Goal: Task Accomplishment & Management: Manage account settings

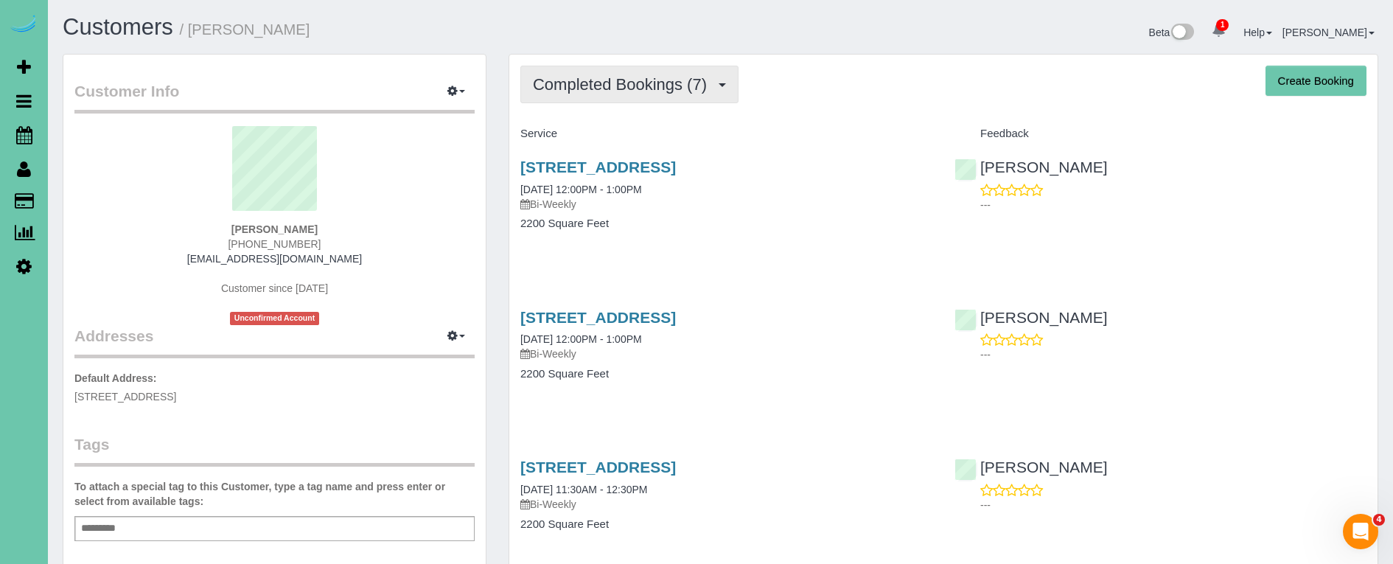
click at [671, 90] on span "Completed Bookings (7)" at bounding box center [623, 84] width 181 height 18
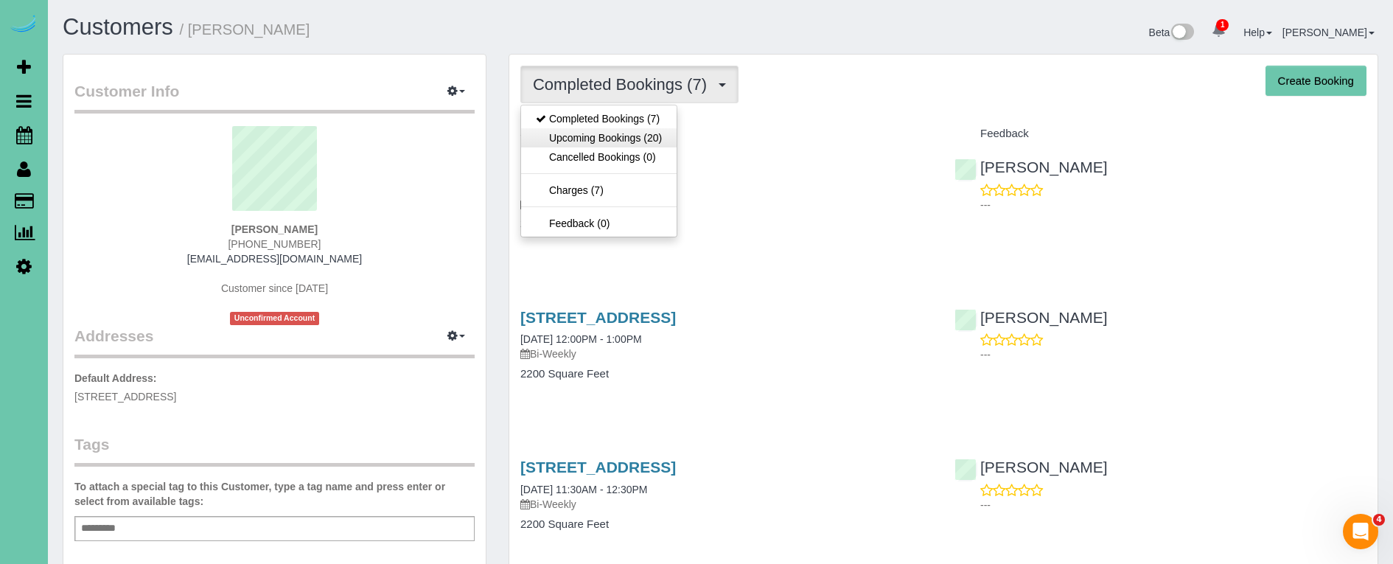
click at [639, 138] on link "Upcoming Bookings (20)" at bounding box center [598, 137] width 155 height 19
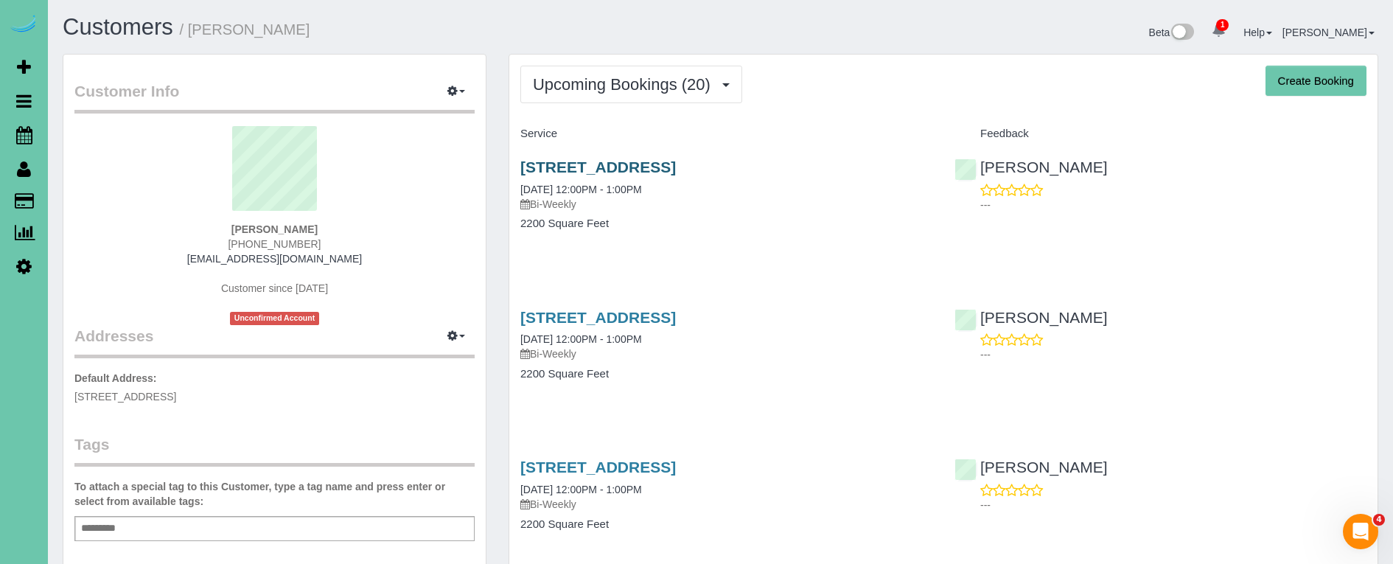
click at [655, 167] on link "13422 Pine St, Omaha, NE 68144" at bounding box center [597, 166] width 155 height 17
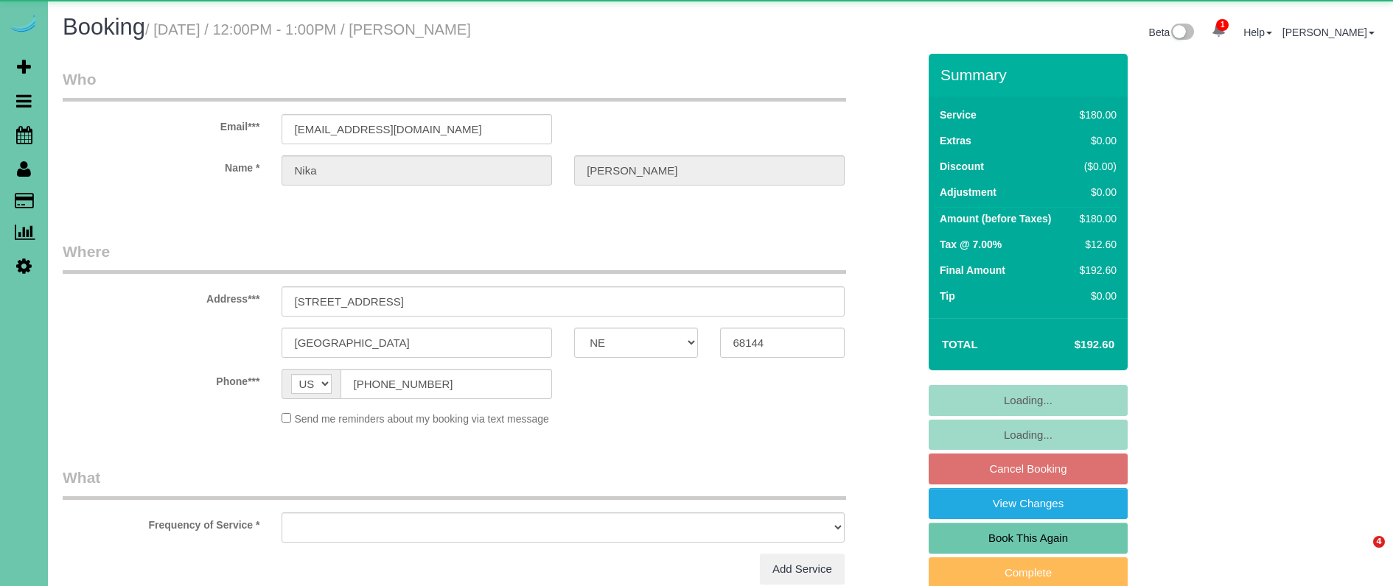
select select "NE"
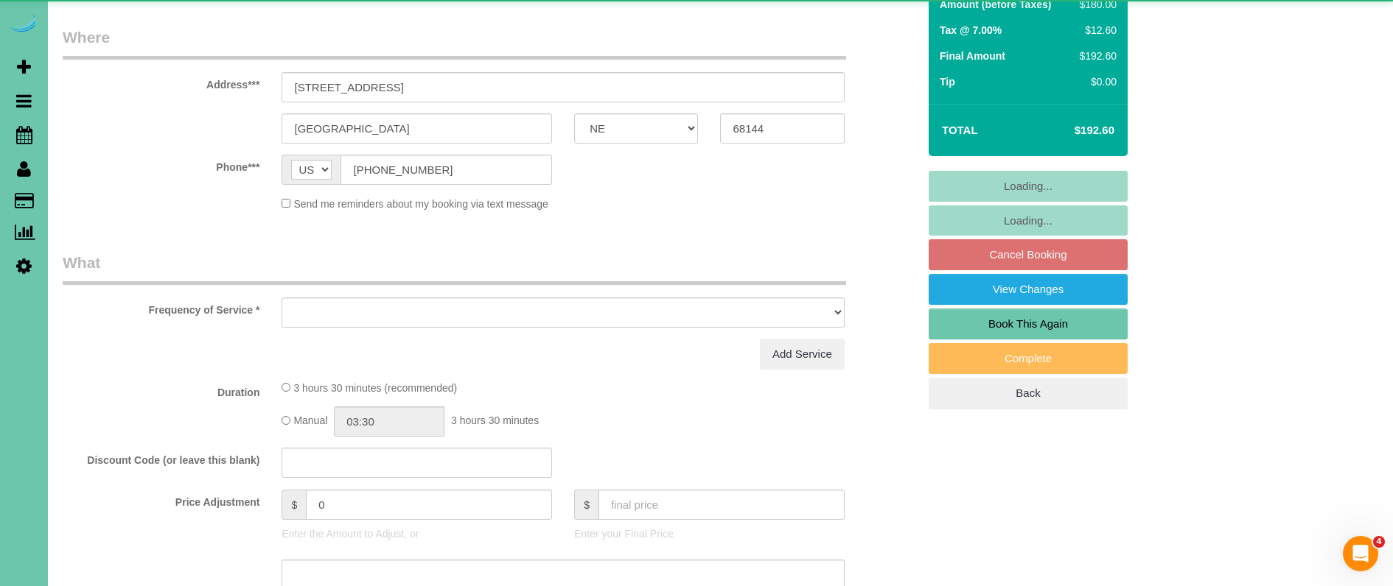
select select "object:856"
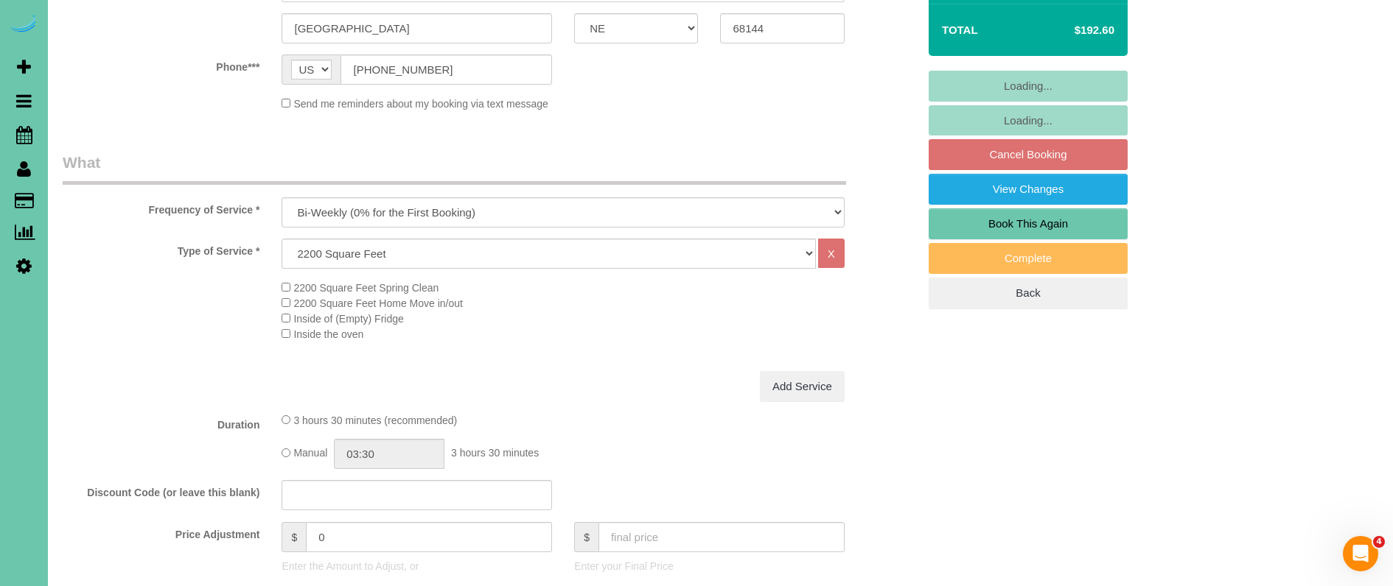
scroll to position [433, 0]
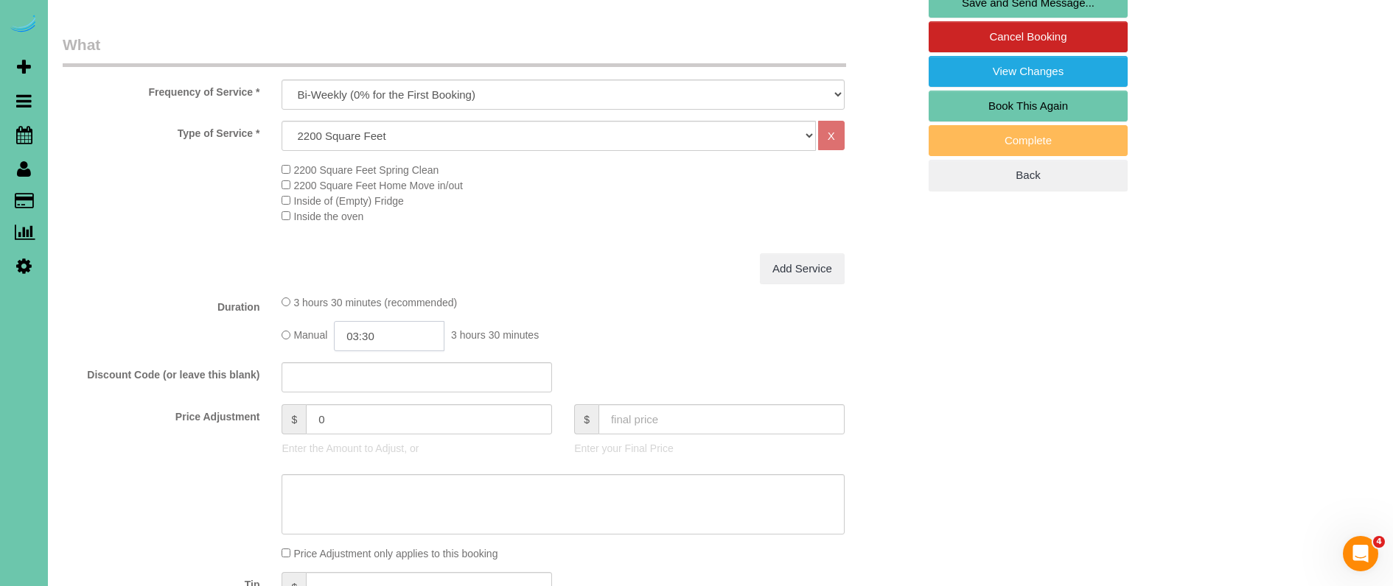
click at [406, 335] on input "03:30" at bounding box center [389, 336] width 111 height 30
type input "04:00"
click at [377, 393] on li "04:00" at bounding box center [373, 395] width 66 height 19
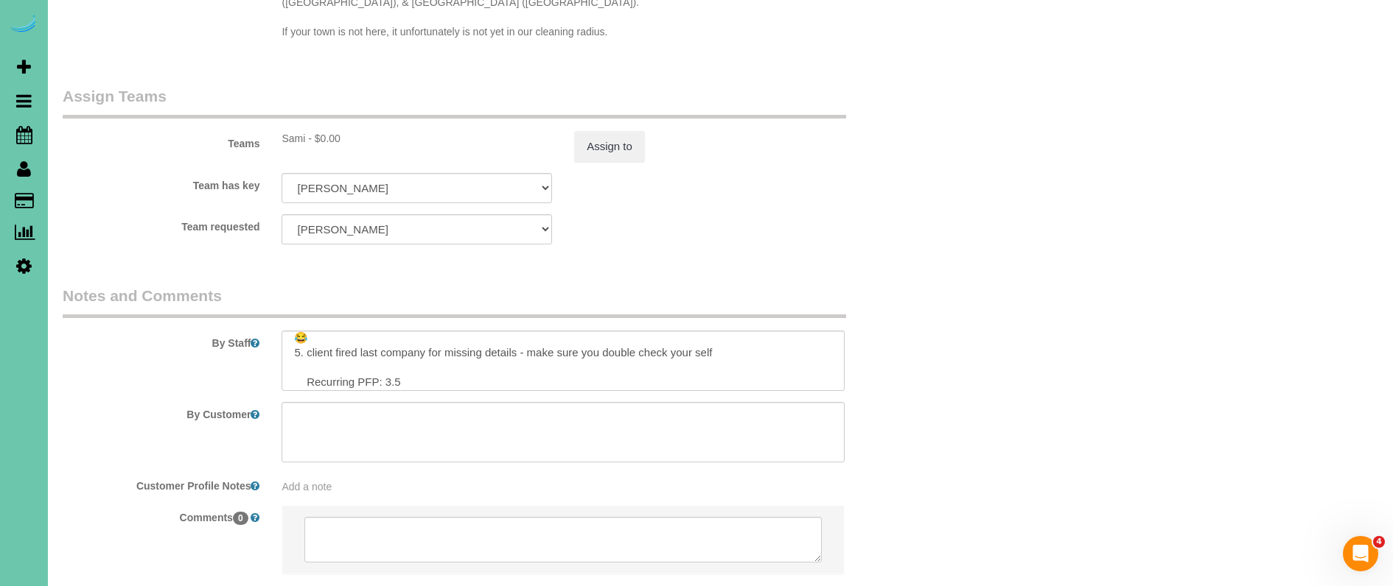
scroll to position [96, 0]
click at [384, 341] on textarea at bounding box center [562, 361] width 562 height 60
type textarea "**you can let the dog out while cleaning** 1. credit 2. garage code is 042700 D…"
click at [600, 132] on sui-booking-teams "Teams Sami - $0.00 Assign to Team has key Sami Admin Aliyah Alysha Andrea Angie…" at bounding box center [490, 164] width 855 height 159
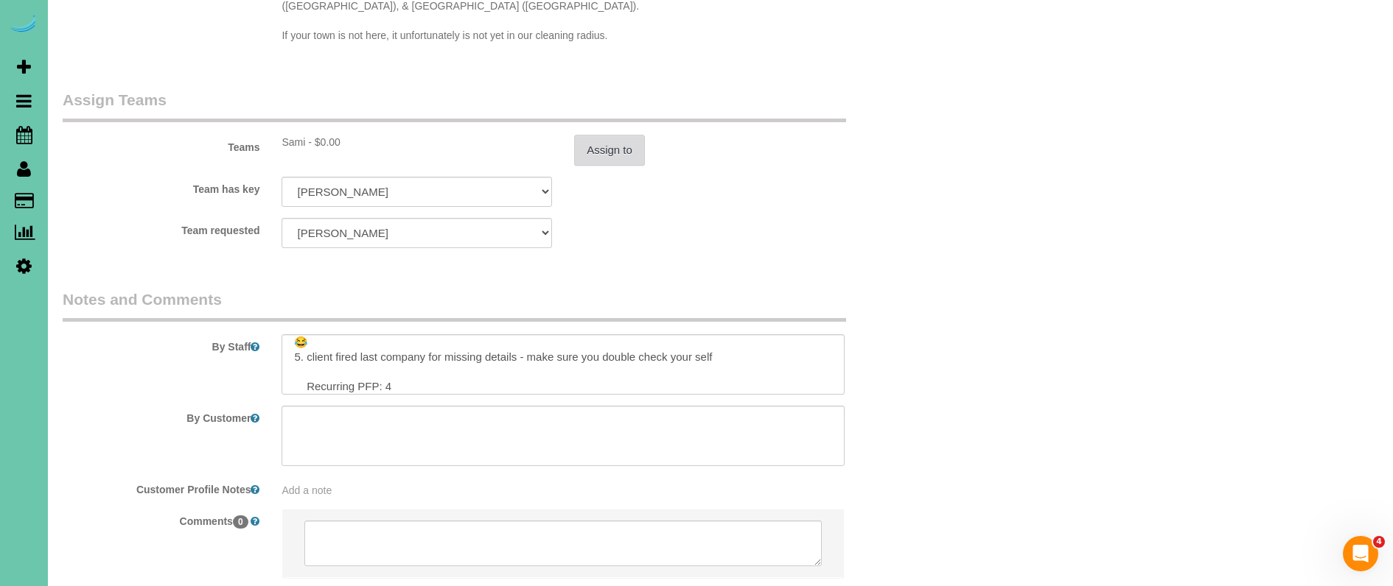
click at [600, 135] on button "Assign to" at bounding box center [609, 150] width 71 height 31
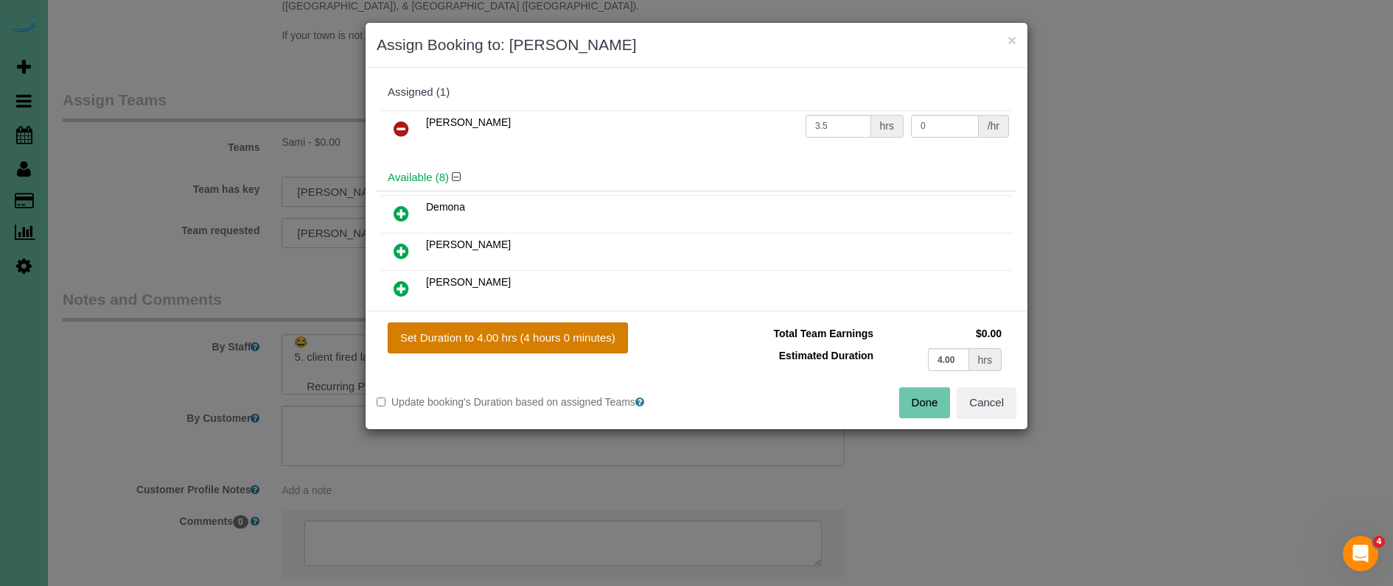
drag, startPoint x: 519, startPoint y: 332, endPoint x: 611, endPoint y: 343, distance: 92.0
click at [519, 332] on button "Set Duration to 4.00 hrs (4 hours 0 minutes)" at bounding box center [508, 338] width 240 height 31
type input "4.00"
drag, startPoint x: 924, startPoint y: 412, endPoint x: 879, endPoint y: 391, distance: 49.5
click at [923, 412] on button "Done" at bounding box center [925, 403] width 52 height 31
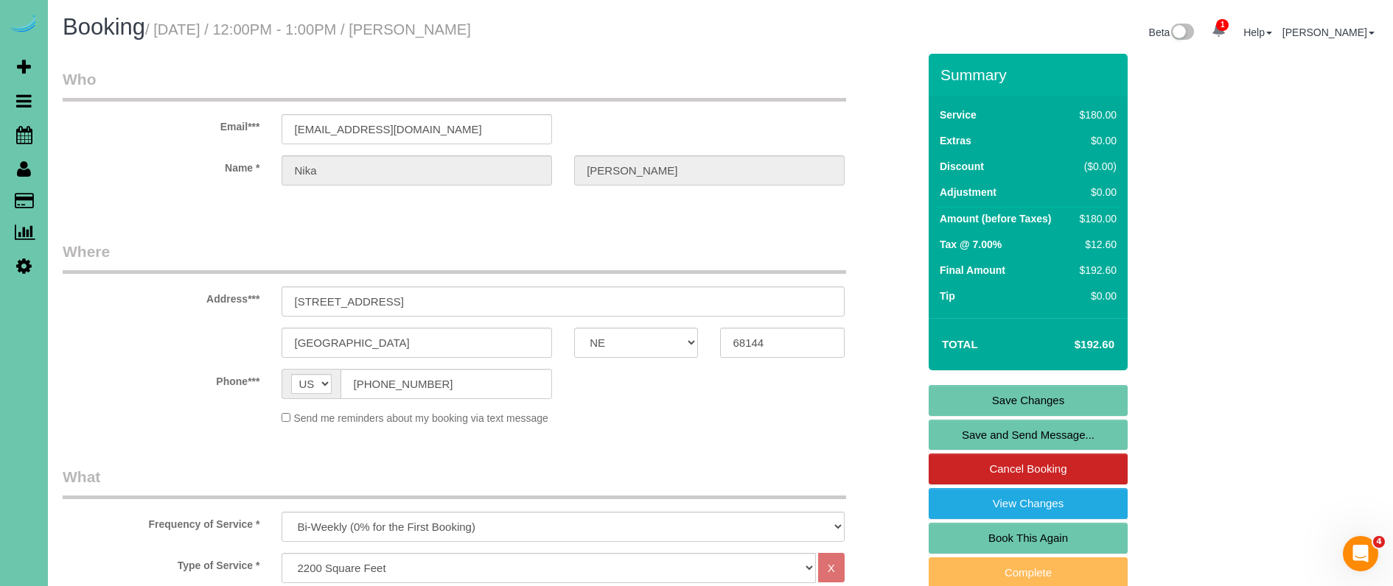
scroll to position [0, 0]
click at [984, 404] on link "Save Changes" at bounding box center [1027, 400] width 199 height 31
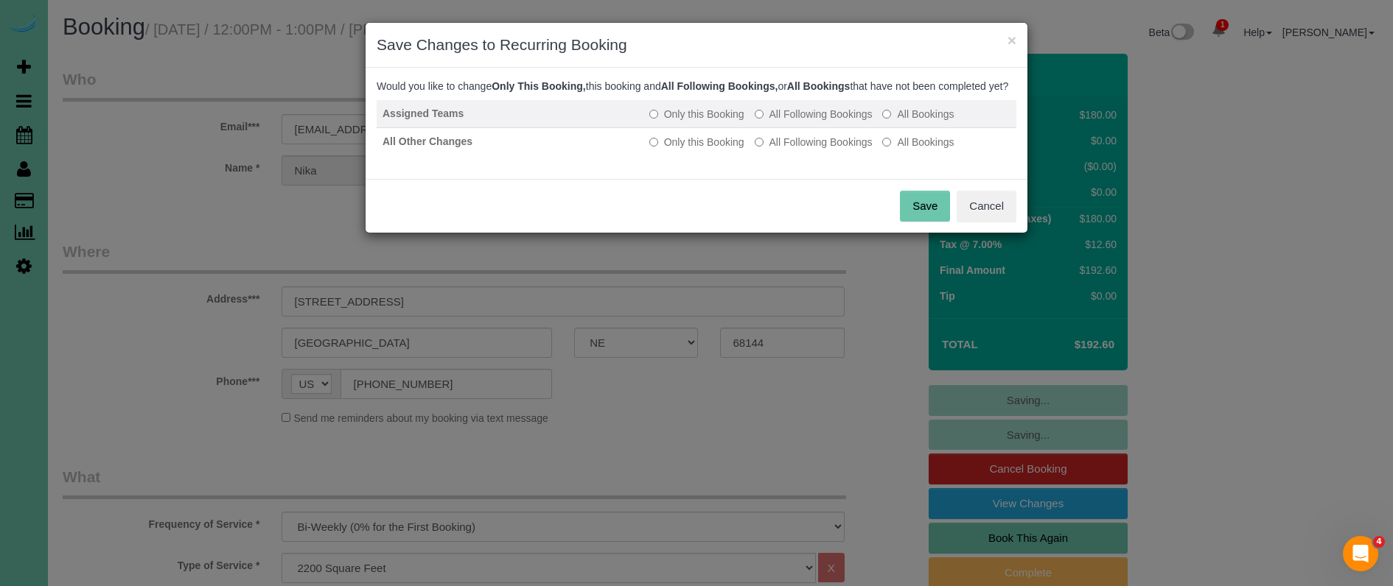
click at [836, 122] on label "All Following Bookings" at bounding box center [813, 114] width 118 height 15
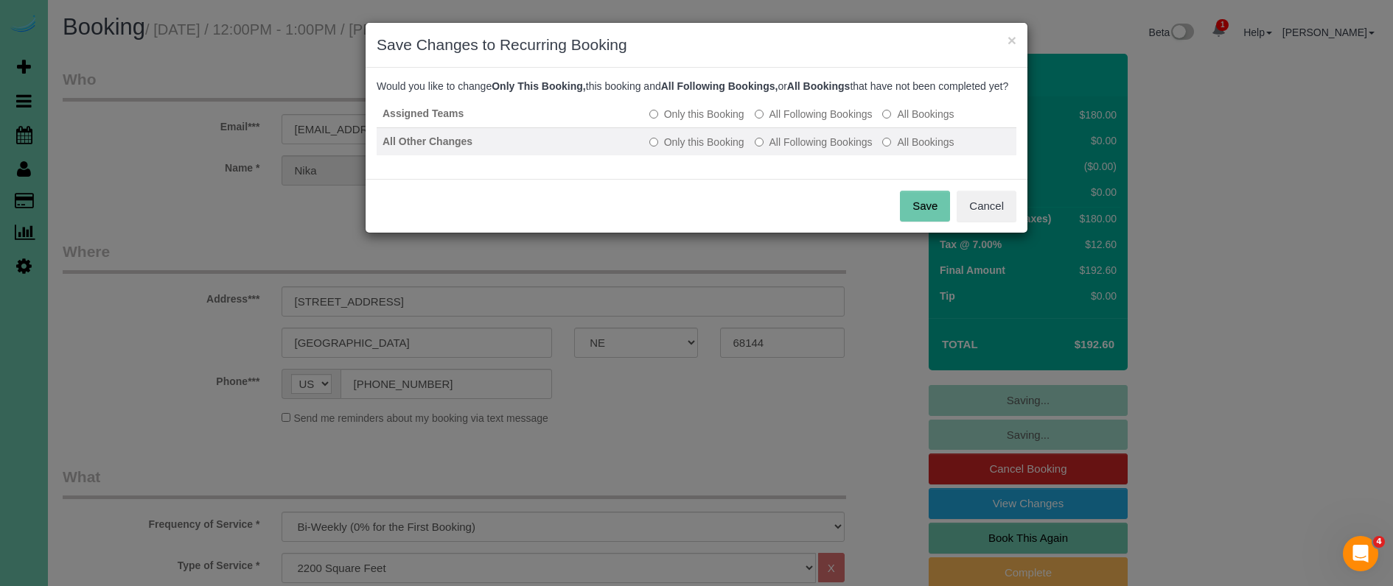
click at [835, 150] on label "All Following Bookings" at bounding box center [813, 142] width 118 height 15
click at [931, 222] on button "Save" at bounding box center [925, 206] width 50 height 31
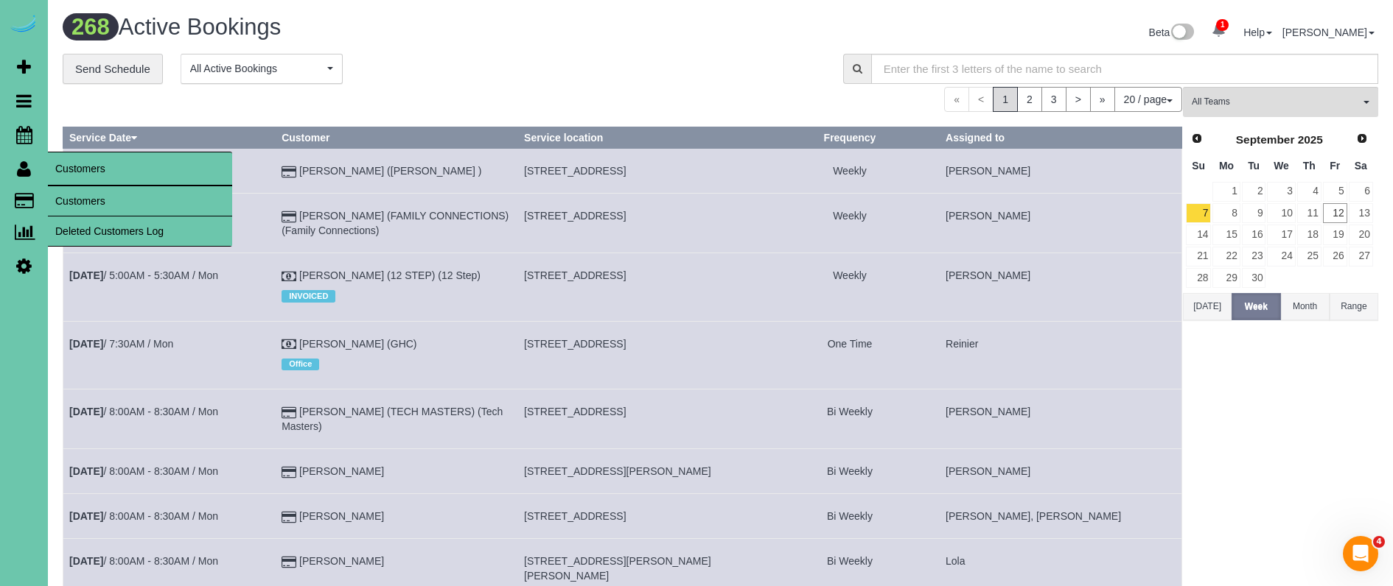
click at [63, 196] on link "Customers" at bounding box center [140, 200] width 184 height 29
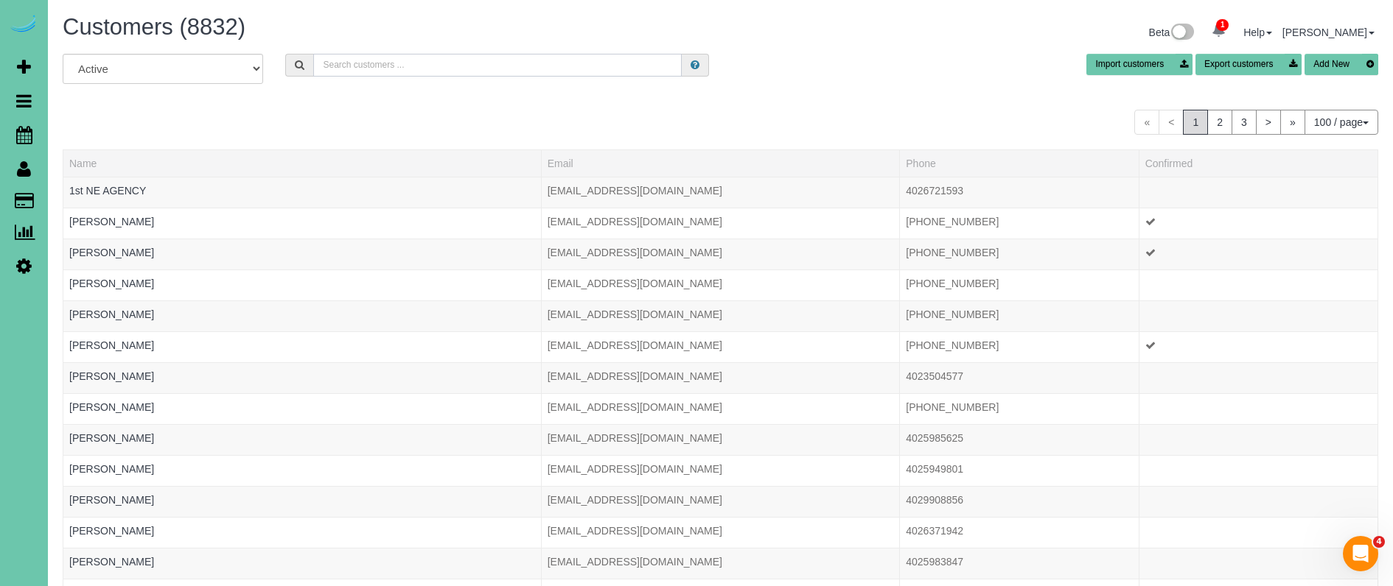
click at [358, 74] on input "text" at bounding box center [497, 65] width 368 height 23
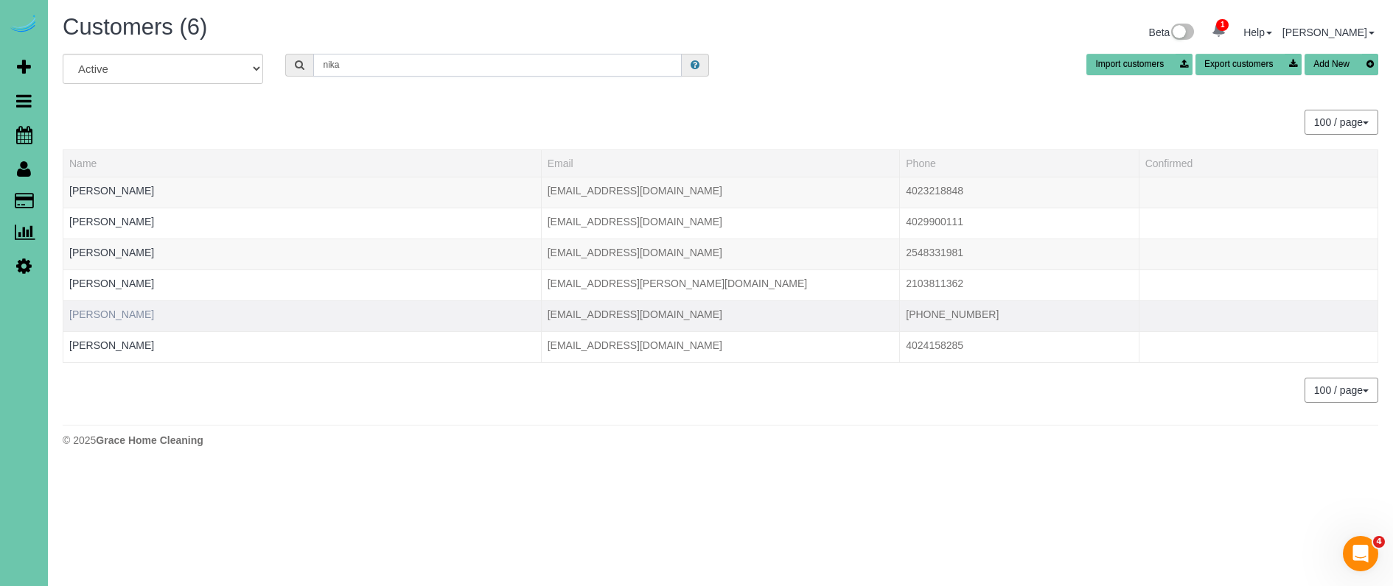
type input "nika"
click at [104, 318] on link "Nika George" at bounding box center [111, 315] width 85 height 12
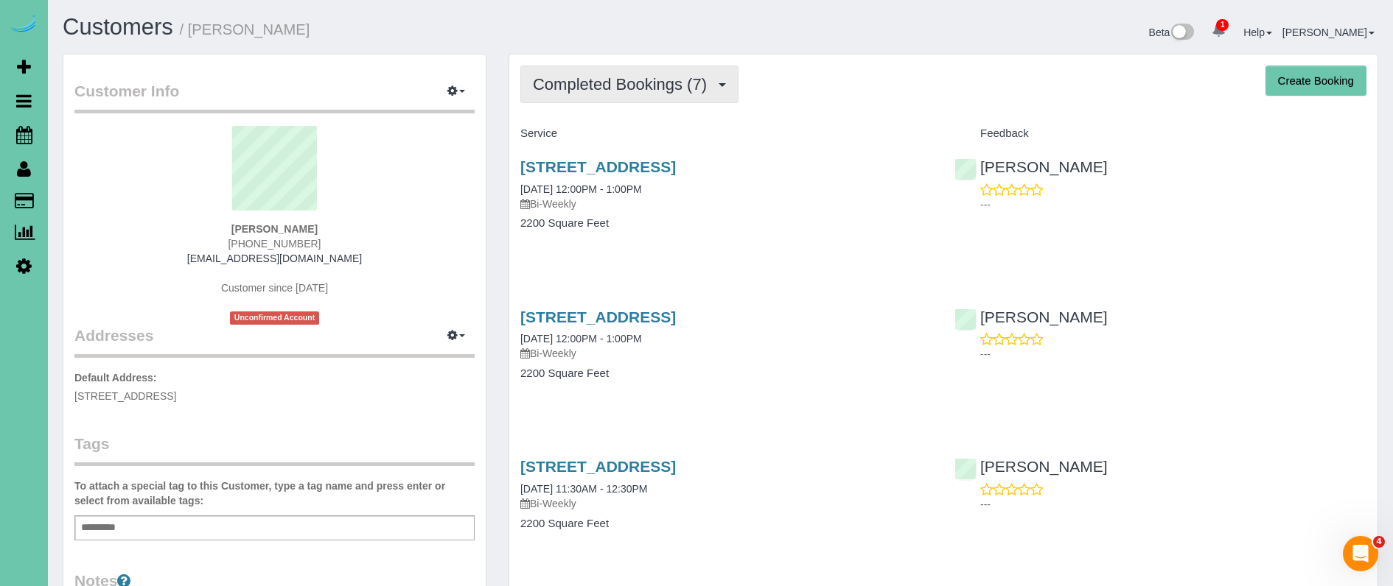
click at [632, 83] on span "Completed Bookings (7)" at bounding box center [623, 84] width 181 height 18
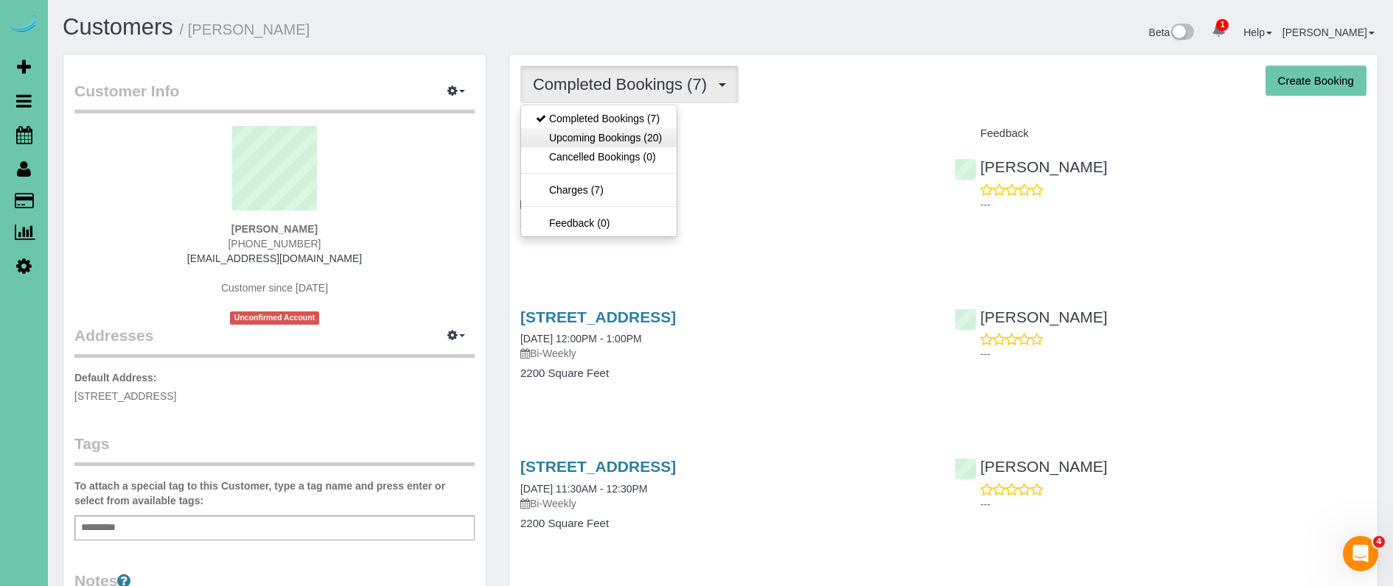
click at [628, 128] on link "Upcoming Bookings (20)" at bounding box center [598, 137] width 155 height 19
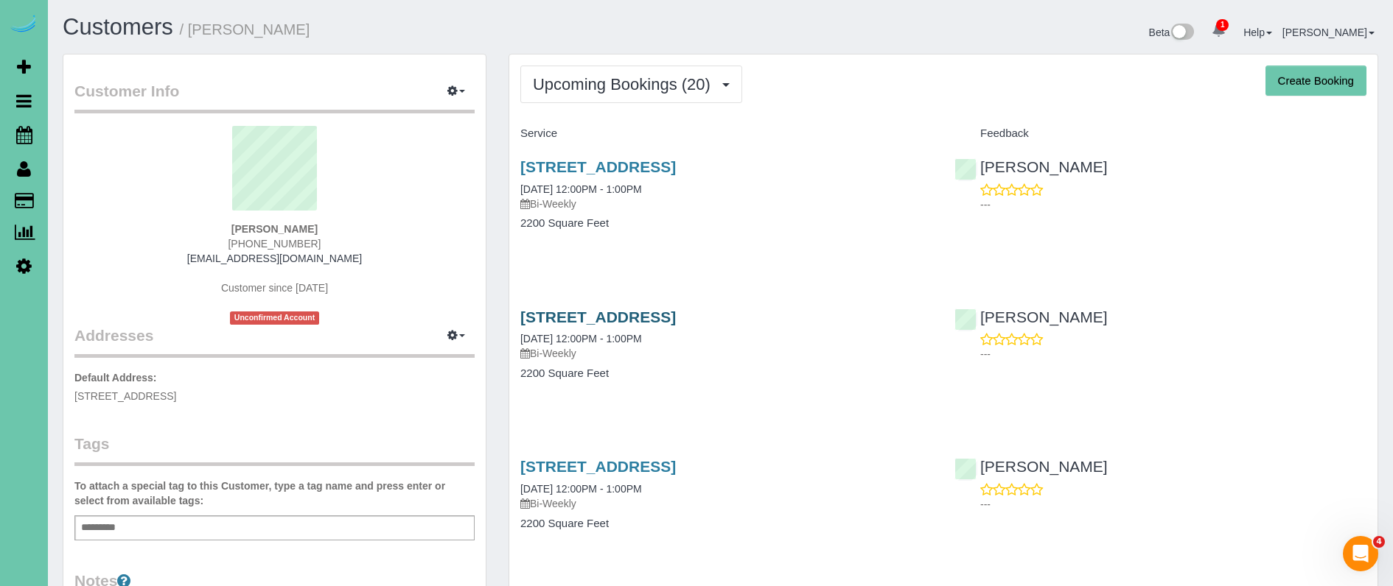
click at [591, 312] on link "13422 Pine St, Omaha, NE 68144" at bounding box center [597, 317] width 155 height 17
click at [676, 313] on link "13422 Pine St, Omaha, NE 68144" at bounding box center [597, 317] width 155 height 17
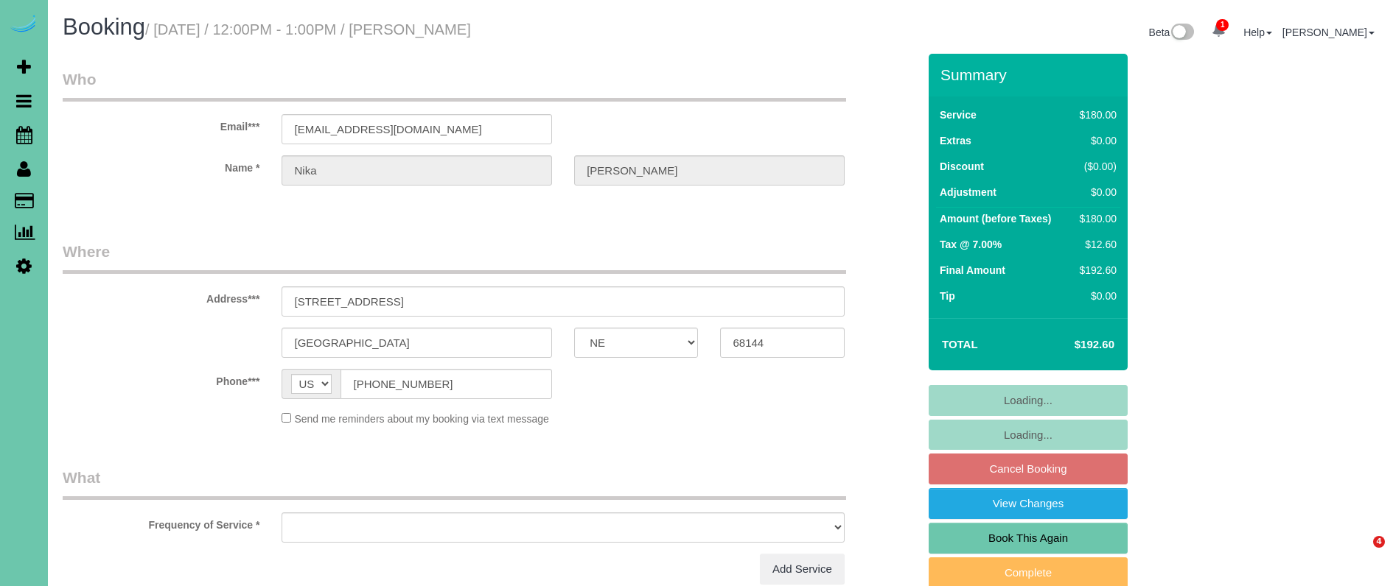
select select "NE"
select select "object:655"
select select "string:fspay-e33c839a-1b18-491e-b478-e36291d8ae11"
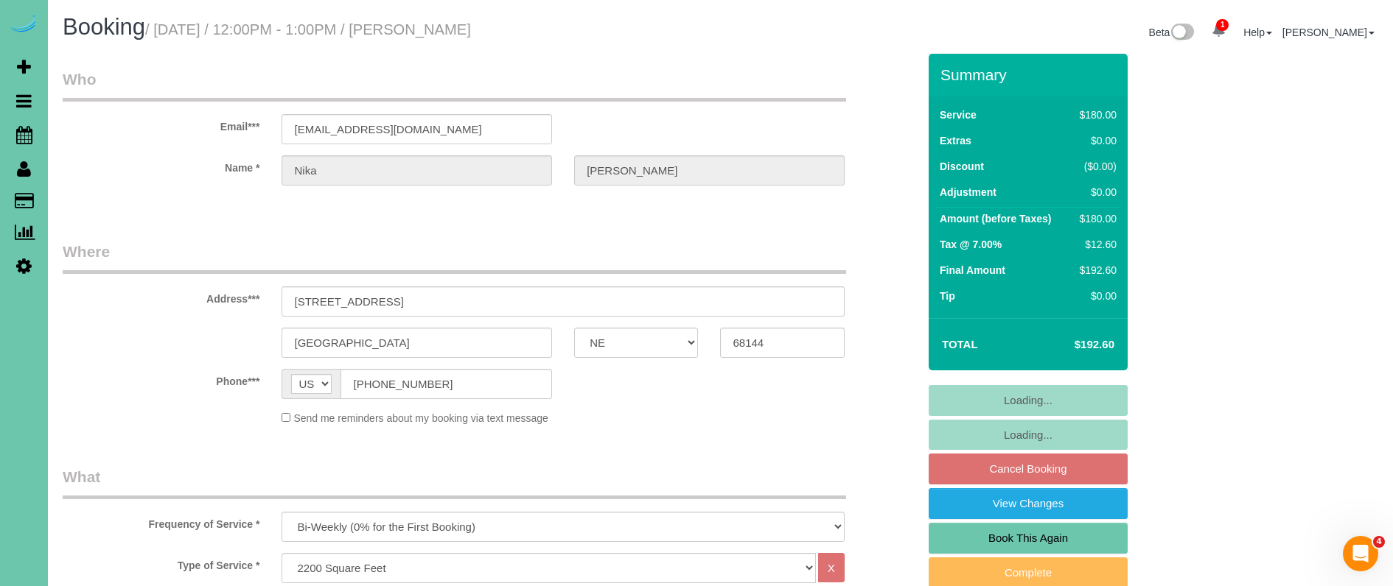
select select "object:856"
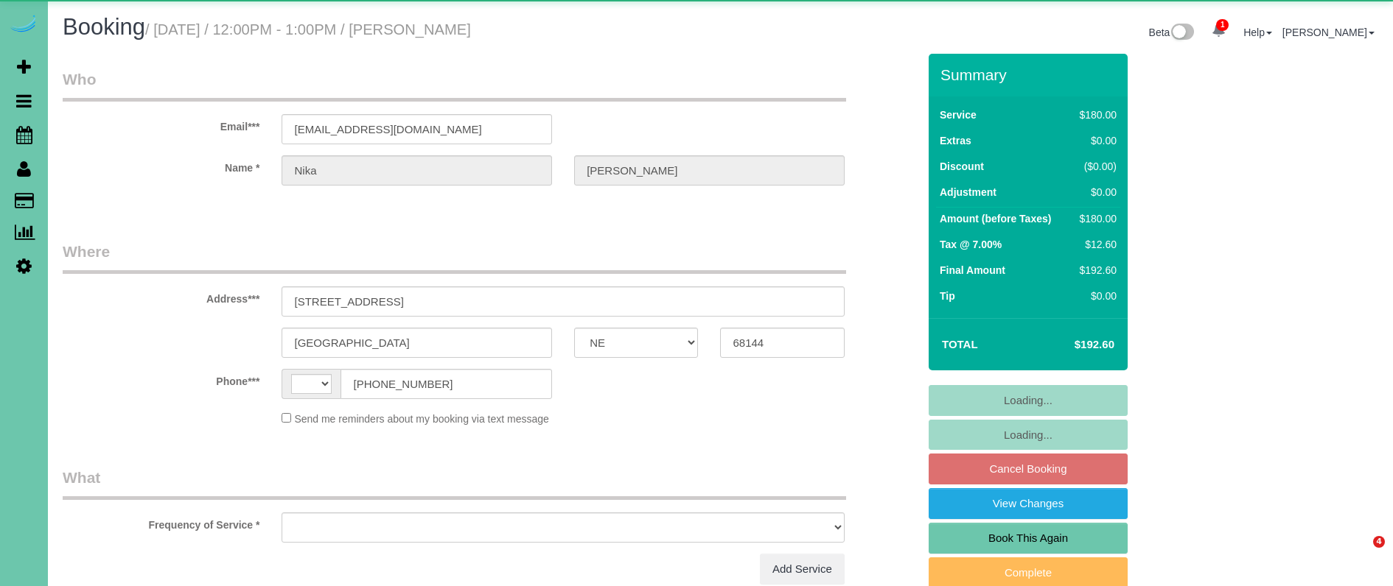
select select "NE"
select select "string:[GEOGRAPHIC_DATA]"
select select "string:fspay-e33c839a-1b18-491e-b478-e36291d8ae11"
select select "object:910"
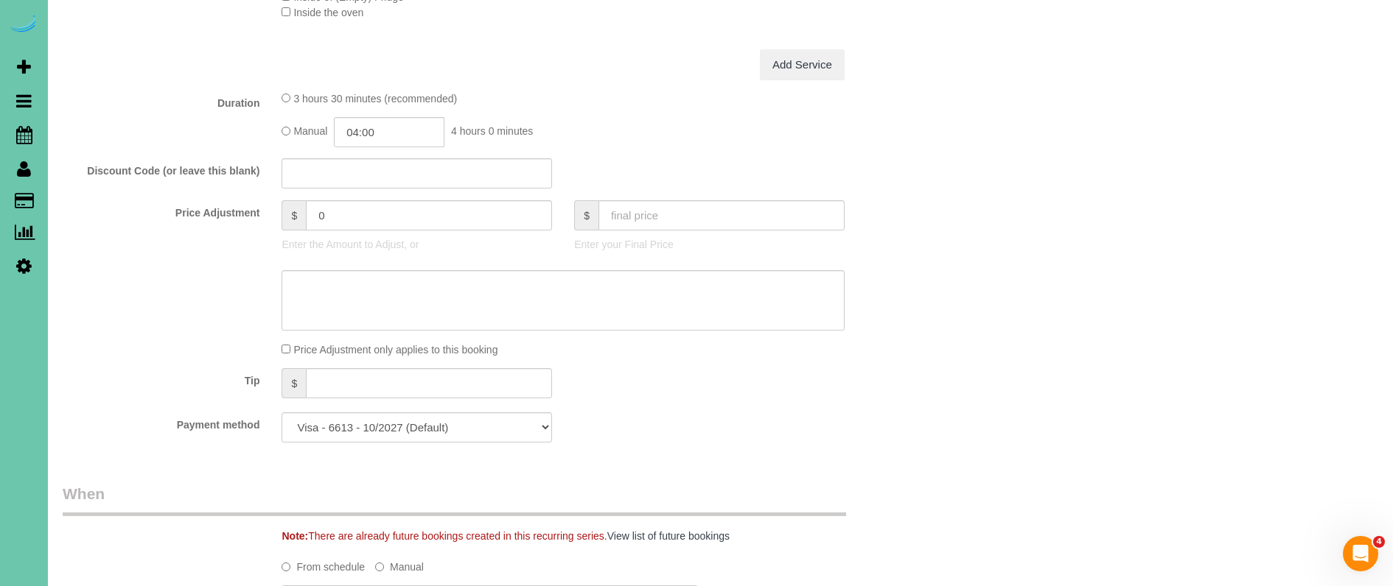
scroll to position [642, 0]
click at [360, 279] on textarea at bounding box center [562, 295] width 562 height 60
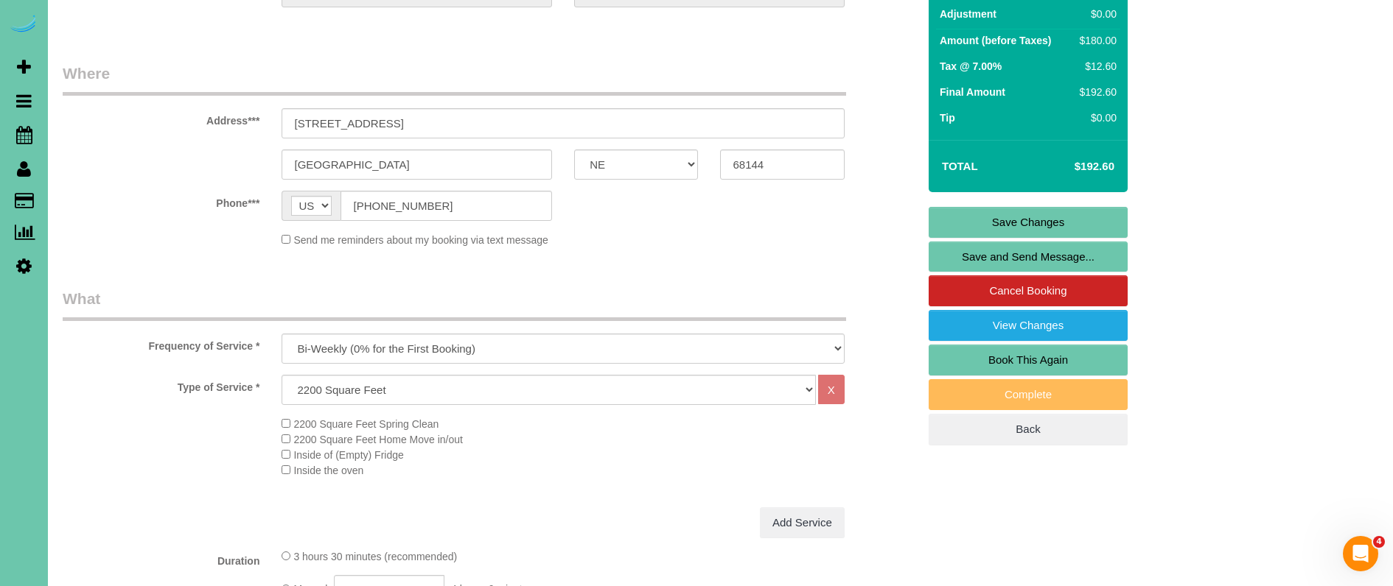
scroll to position [190, 0]
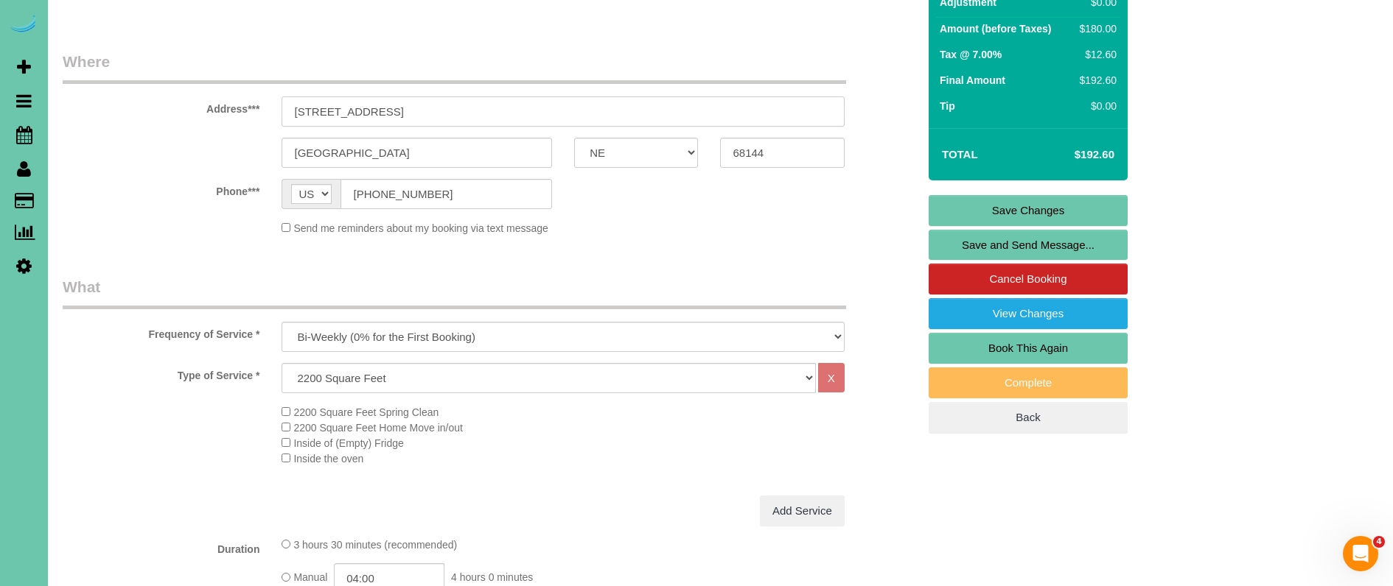
drag, startPoint x: 401, startPoint y: 115, endPoint x: 233, endPoint y: 91, distance: 169.6
drag, startPoint x: 435, startPoint y: 114, endPoint x: 253, endPoint y: 99, distance: 183.3
click at [253, 99] on div "Address*** [STREET_ADDRESS]" at bounding box center [490, 90] width 877 height 76
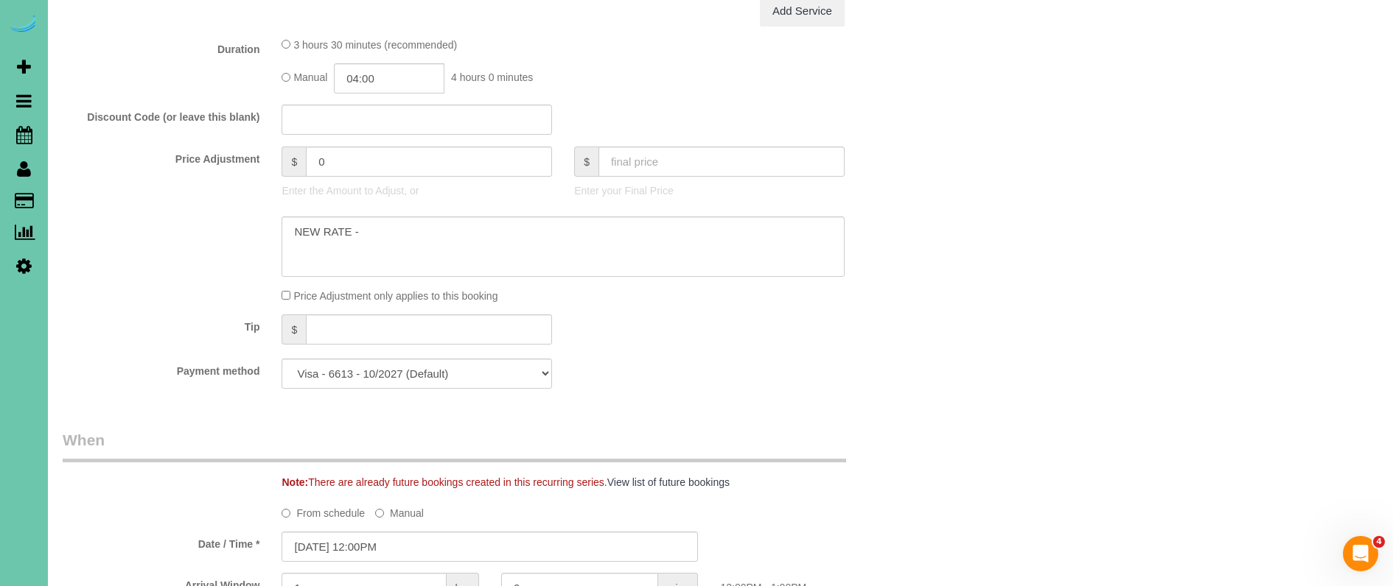
scroll to position [690, 0]
click at [423, 232] on textarea at bounding box center [562, 247] width 562 height 60
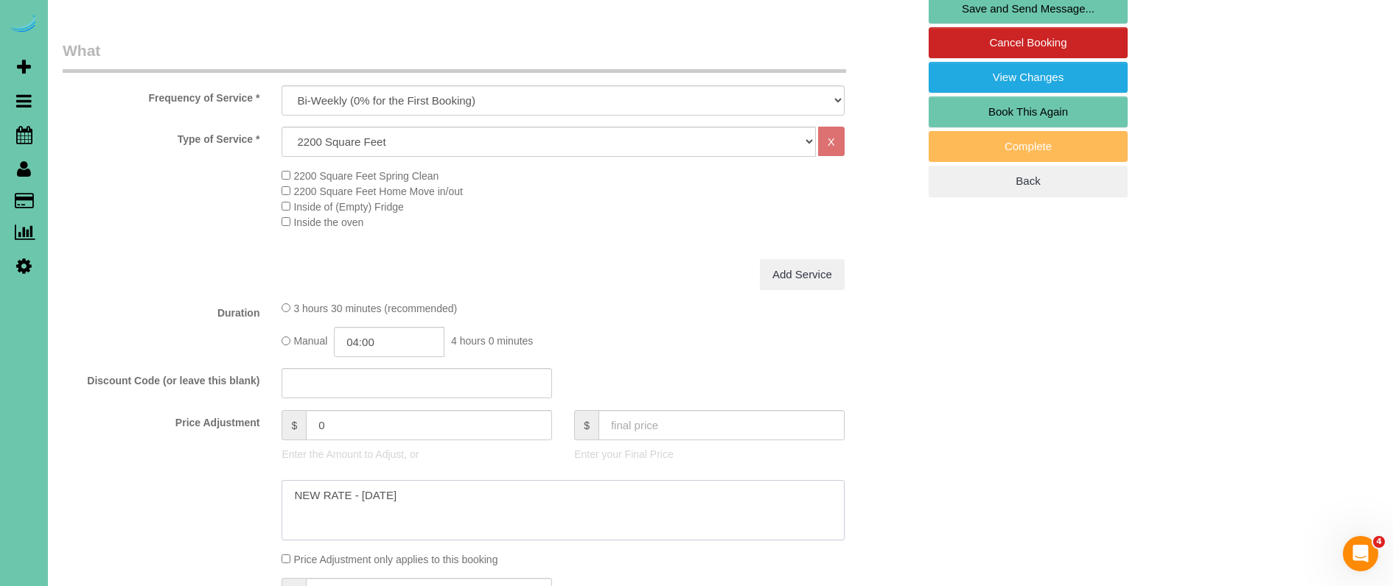
scroll to position [455, 0]
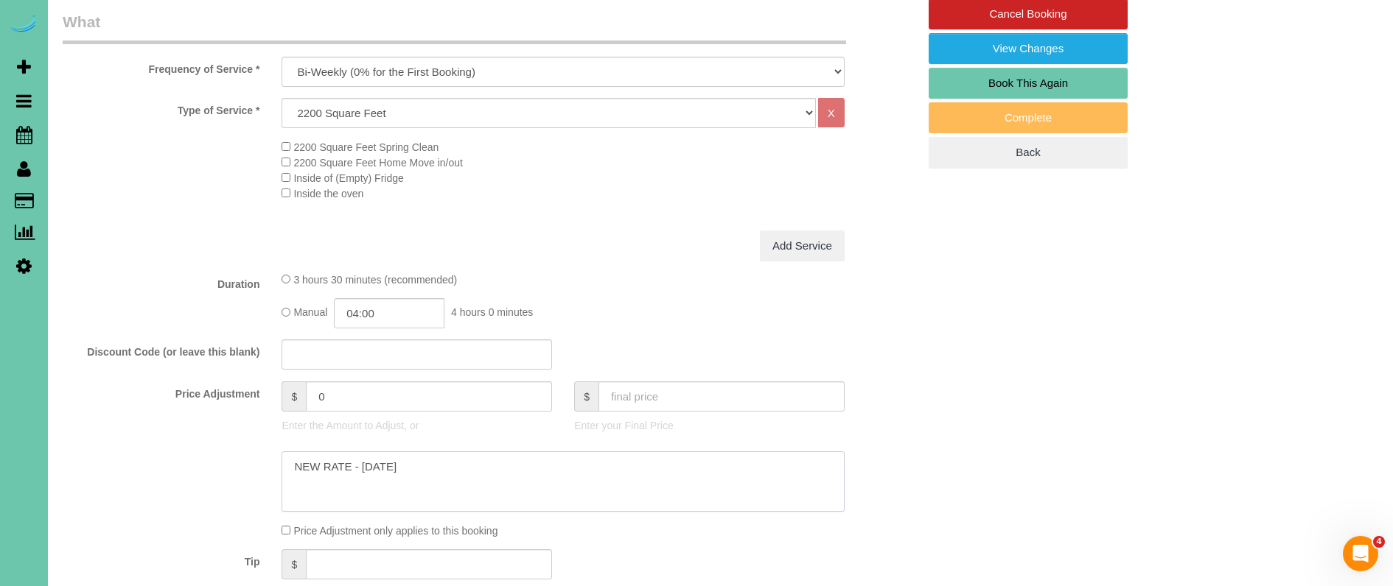
type textarea "NEW RATE - [DATE]"
drag, startPoint x: 284, startPoint y: 387, endPoint x: 177, endPoint y: 365, distance: 109.0
click at [177, 365] on fieldset "What Frequency of Service * One Time Weekly (0% for the First Booking) Bi-Weekl…" at bounding box center [490, 323] width 855 height 625
type input "32"
click at [129, 332] on fieldset "What Frequency of Service * One Time Weekly (0% for the First Booking) Bi-Weekl…" at bounding box center [490, 323] width 855 height 625
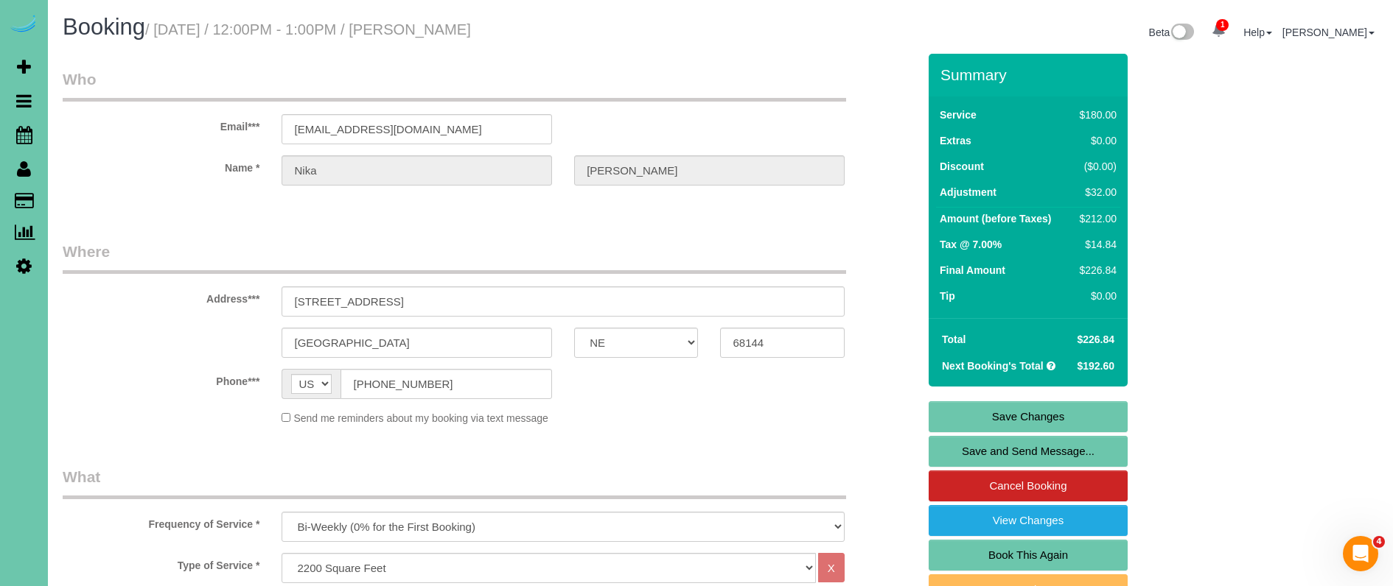
scroll to position [0, 0]
click at [1000, 413] on link "Save Changes" at bounding box center [1027, 417] width 199 height 31
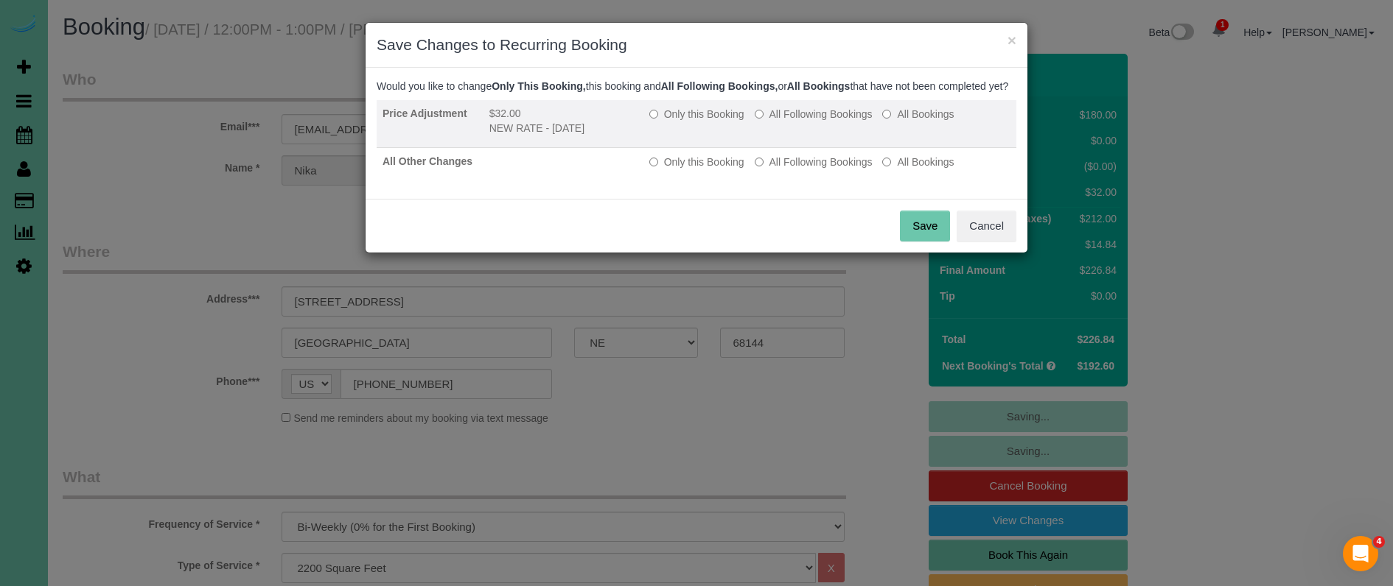
drag, startPoint x: 799, startPoint y: 128, endPoint x: 799, endPoint y: 157, distance: 28.7
click at [799, 122] on label "All Following Bookings" at bounding box center [813, 114] width 118 height 15
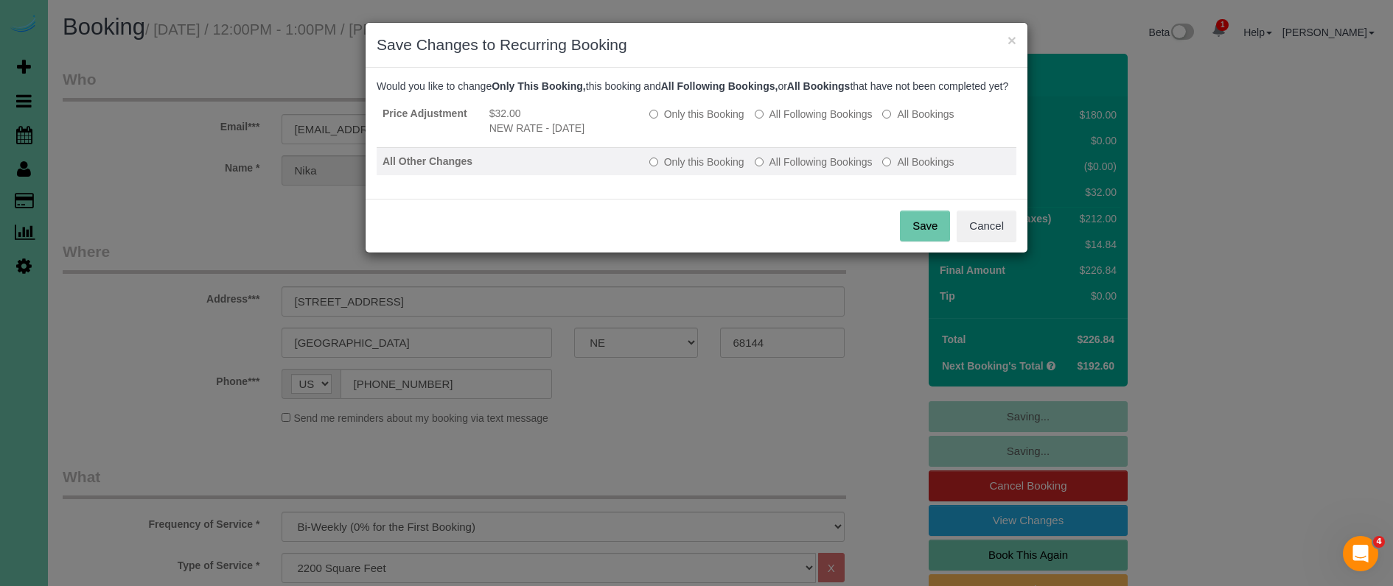
click at [796, 169] on label "All Following Bookings" at bounding box center [813, 162] width 118 height 15
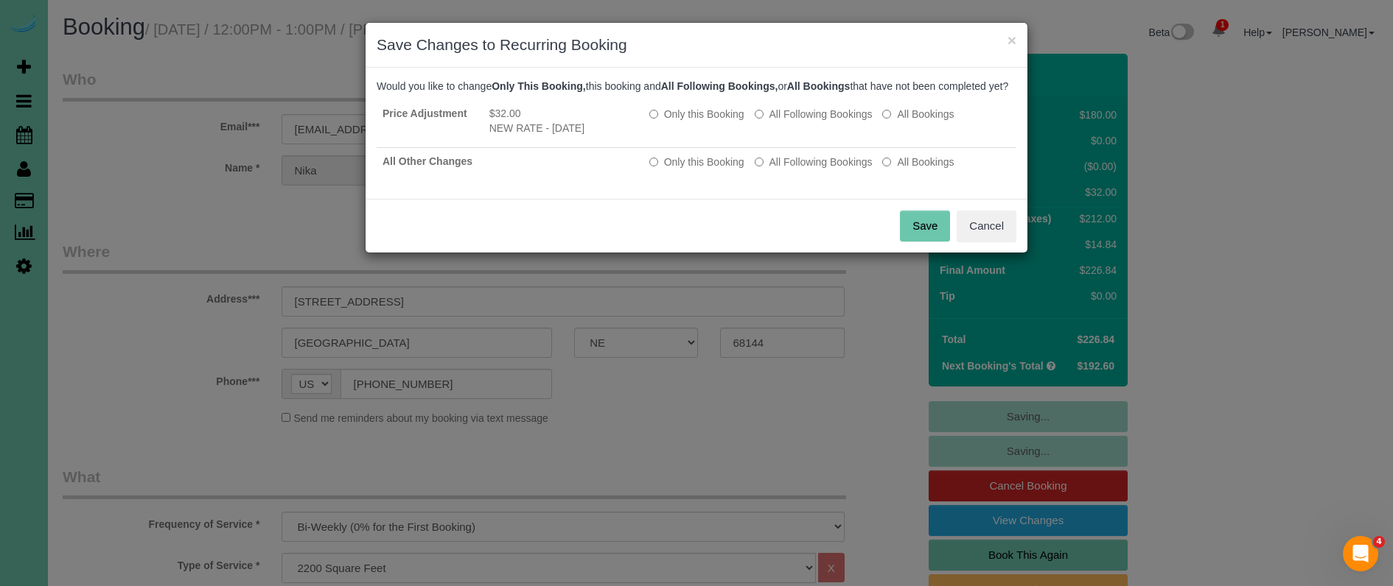
click at [906, 238] on button "Save" at bounding box center [925, 226] width 50 height 31
